Goal: Navigation & Orientation: Find specific page/section

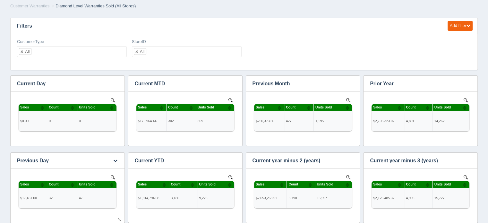
scroll to position [218, 449]
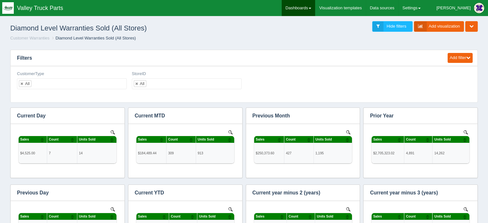
click at [315, 5] on link "Dashboards" at bounding box center [297, 8] width 33 height 16
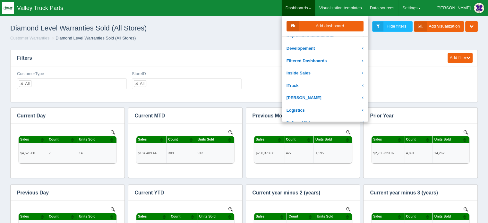
scroll to position [96, 0]
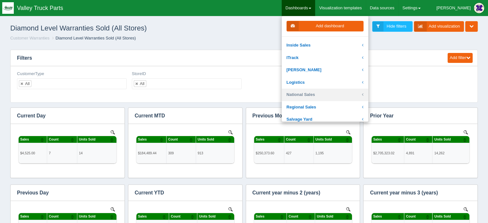
click at [324, 94] on link "National Sales" at bounding box center [324, 94] width 87 height 13
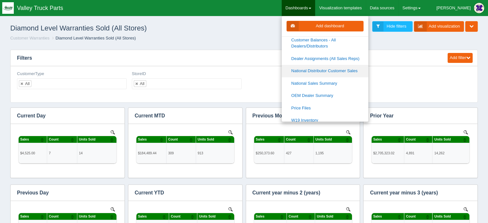
scroll to position [385, 0]
click at [330, 71] on link "National Sales Summary" at bounding box center [324, 72] width 87 height 13
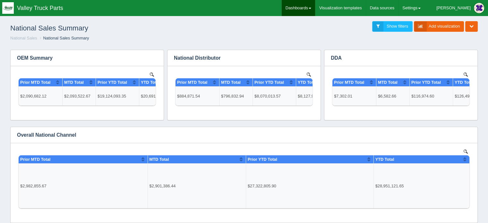
click at [315, 7] on link "Dashboards" at bounding box center [297, 8] width 33 height 16
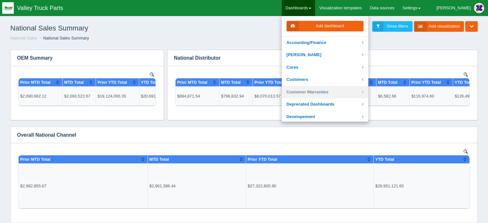
click at [335, 92] on link "Customer Warranties" at bounding box center [324, 92] width 87 height 13
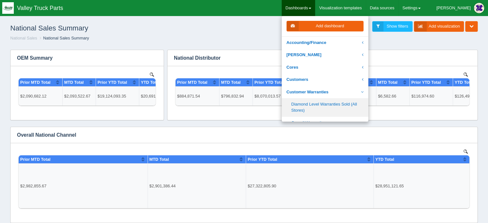
click at [334, 103] on link "Diamond Level Warranties Sold (All Stores)" at bounding box center [324, 107] width 87 height 18
